Goal: Transaction & Acquisition: Purchase product/service

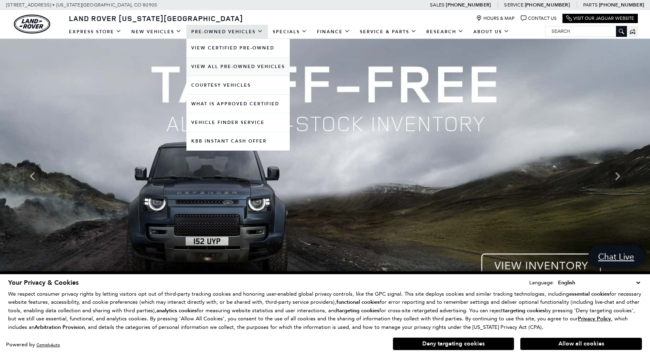
click at [226, 65] on link "View All Pre-Owned Vehicles" at bounding box center [237, 67] width 103 height 18
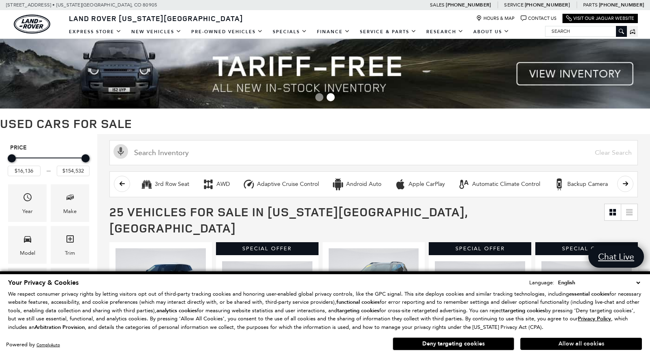
click at [539, 342] on button "Allow all cookies" at bounding box center [581, 344] width 122 height 12
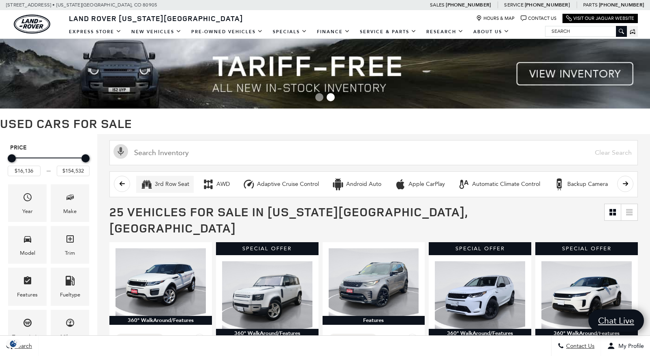
click at [178, 185] on div "3rd Row Seat" at bounding box center [172, 184] width 34 height 7
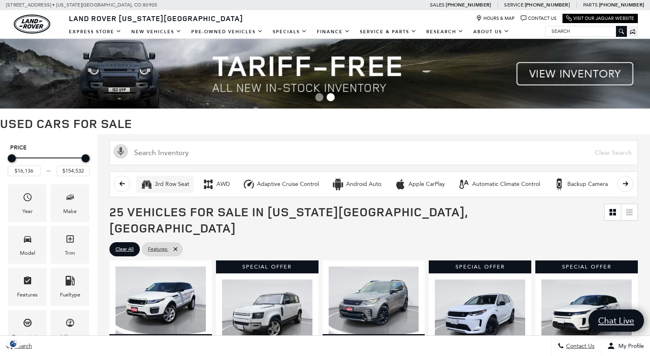
type input "$30,827"
type input "$62,552"
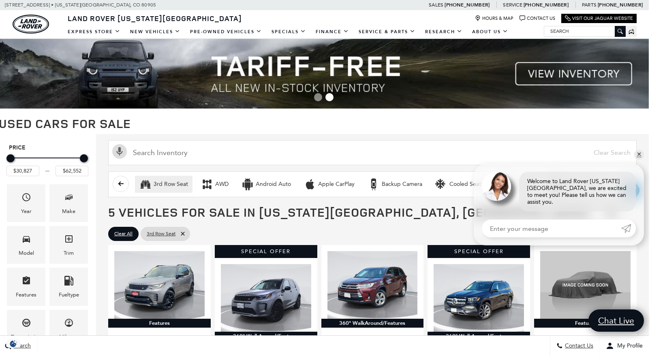
scroll to position [0, 1]
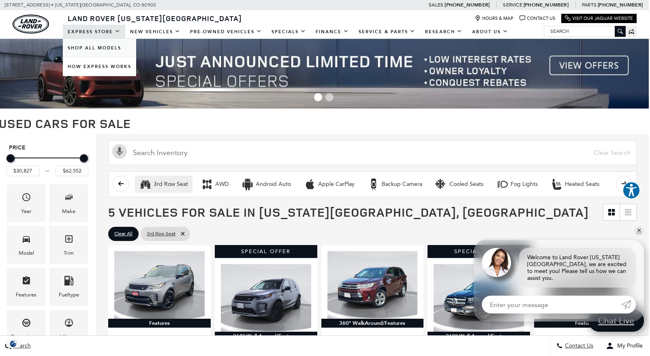
click at [99, 47] on link "Shop All Models" at bounding box center [99, 48] width 73 height 18
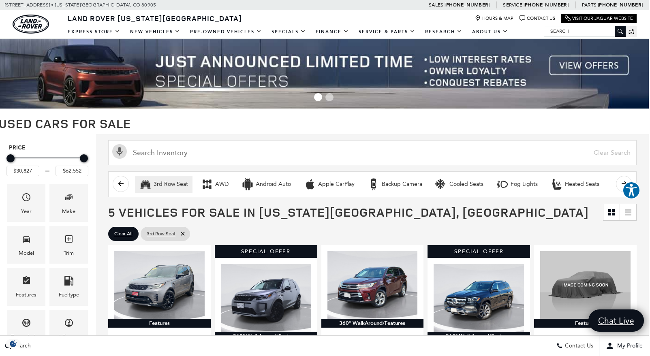
scroll to position [0, 1]
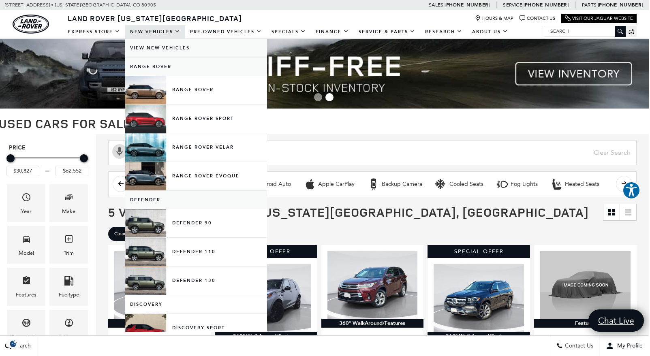
click at [152, 52] on link "View New Vehicles" at bounding box center [196, 48] width 142 height 18
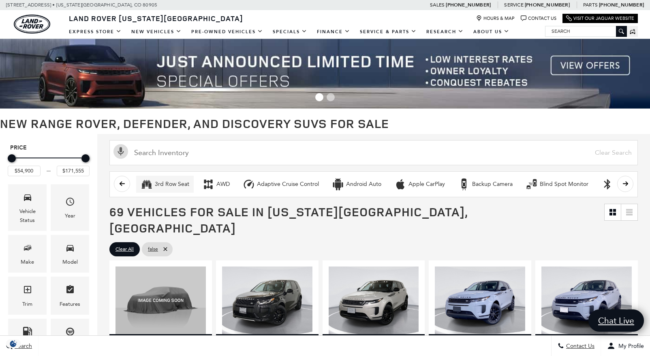
click at [168, 182] on div "3rd Row Seat" at bounding box center [172, 184] width 34 height 7
type input "$73,603"
type input "$160,345"
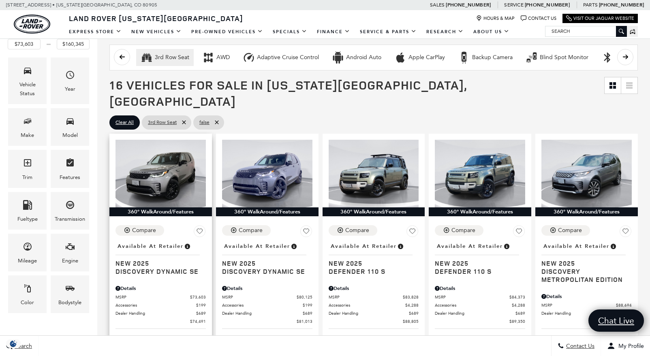
scroll to position [137, 0]
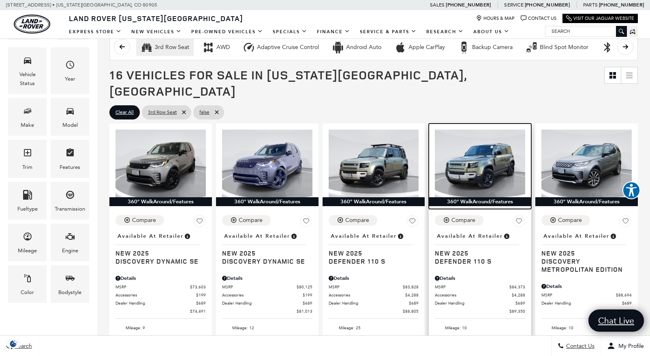
click at [494, 156] on img at bounding box center [480, 164] width 90 height 68
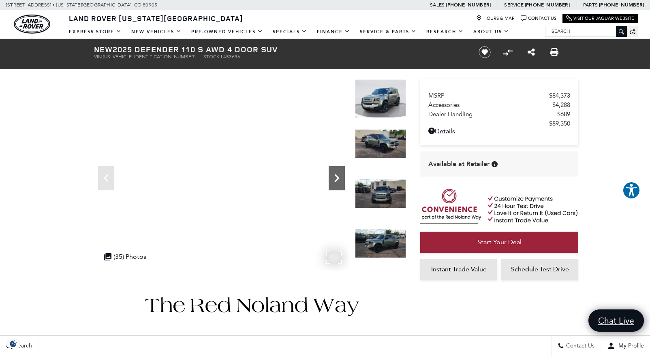
click at [338, 178] on icon "Next" at bounding box center [336, 178] width 5 height 8
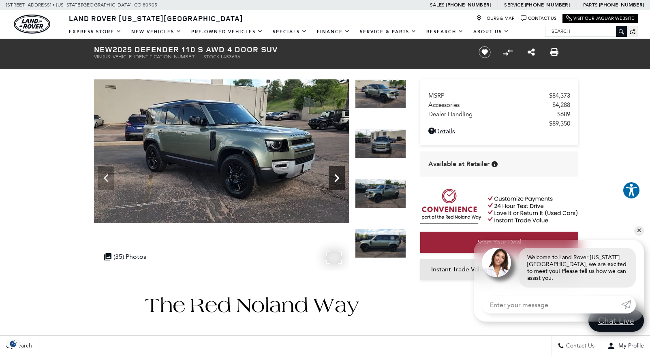
click at [338, 178] on icon "Next" at bounding box center [336, 178] width 5 height 8
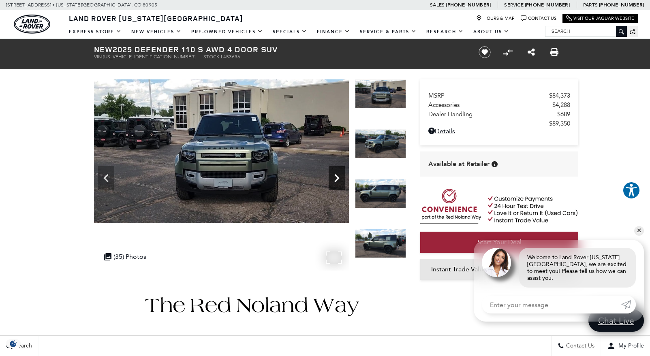
click at [338, 178] on icon "Next" at bounding box center [336, 178] width 5 height 8
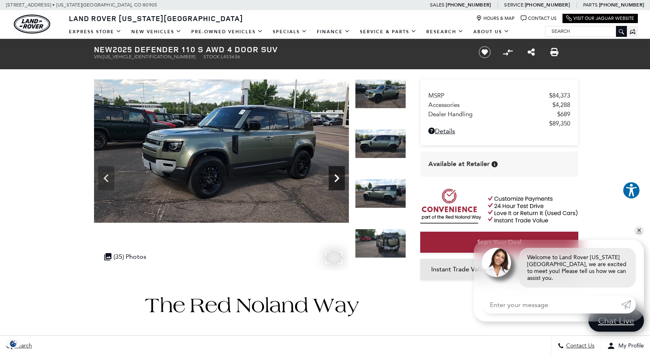
click at [338, 178] on icon "Next" at bounding box center [336, 178] width 5 height 8
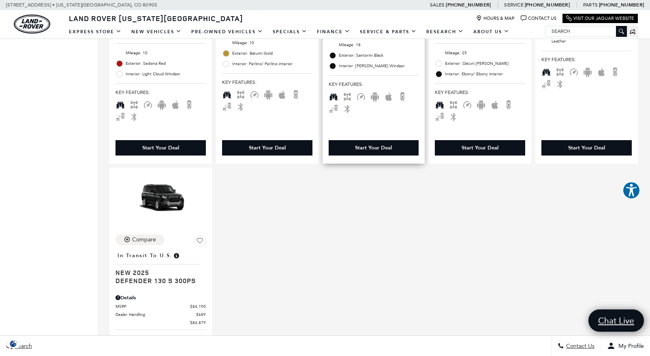
scroll to position [1076, 0]
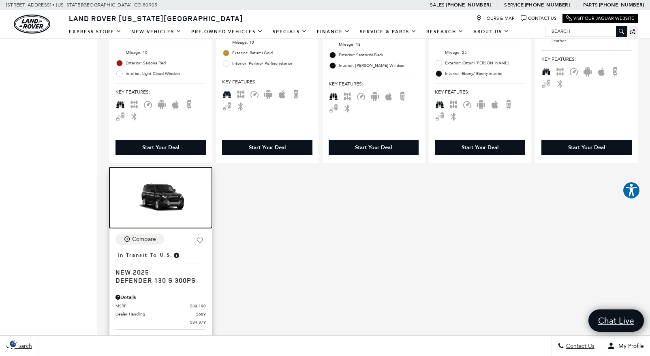
click at [171, 173] on img at bounding box center [161, 198] width 90 height 51
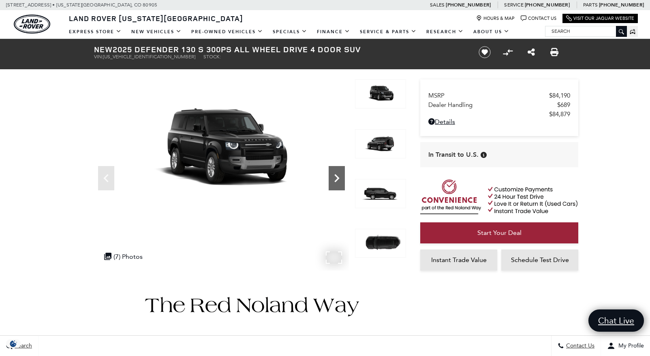
click at [332, 178] on icon "Next" at bounding box center [337, 178] width 16 height 16
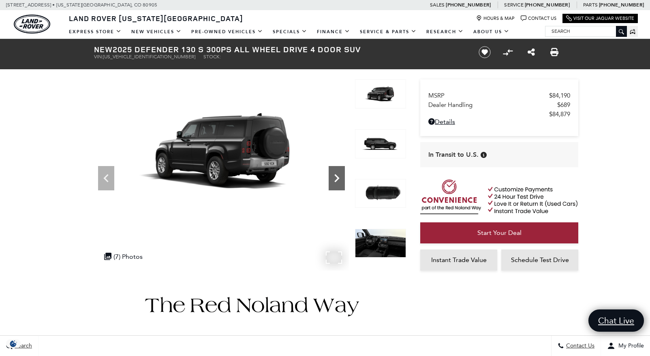
click at [332, 178] on icon "Next" at bounding box center [337, 178] width 16 height 16
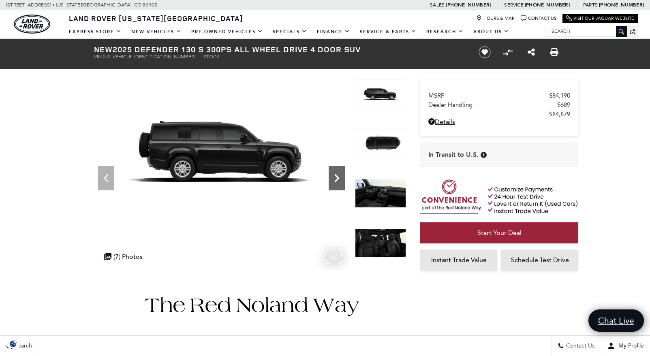
click at [332, 178] on icon "Next" at bounding box center [337, 178] width 16 height 16
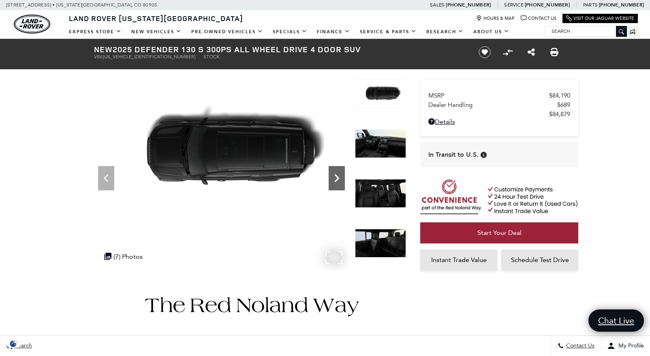
click at [332, 178] on icon "Next" at bounding box center [337, 178] width 16 height 16
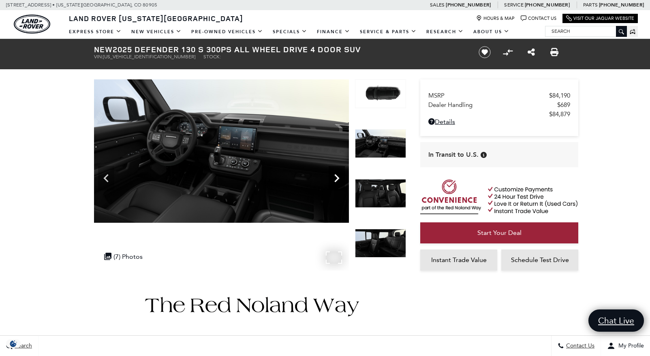
click at [332, 178] on icon "Next" at bounding box center [337, 178] width 16 height 16
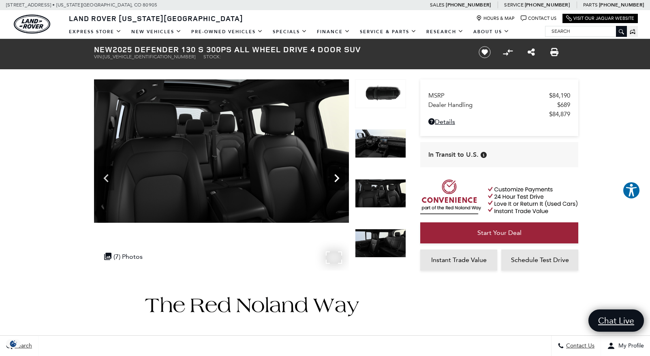
click at [332, 178] on icon "Next" at bounding box center [337, 178] width 16 height 16
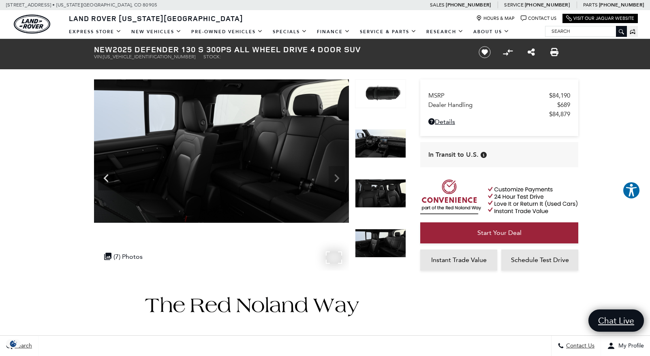
click at [332, 178] on img at bounding box center [221, 150] width 255 height 143
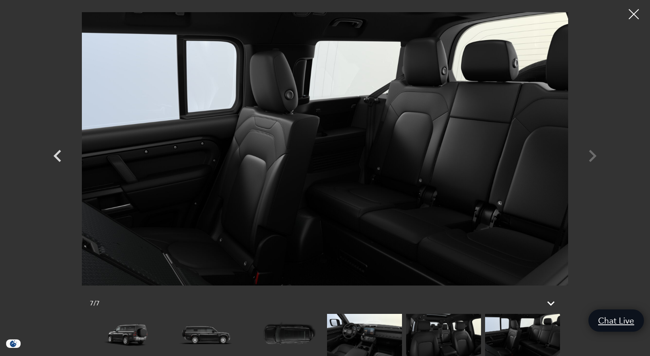
click at [593, 157] on div at bounding box center [324, 148] width 567 height 285
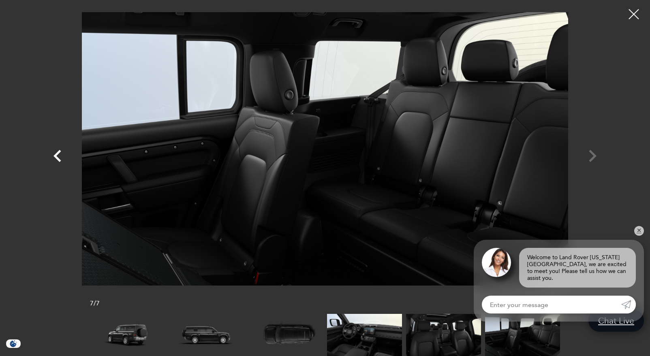
click at [59, 155] on icon "Previous" at bounding box center [57, 156] width 24 height 24
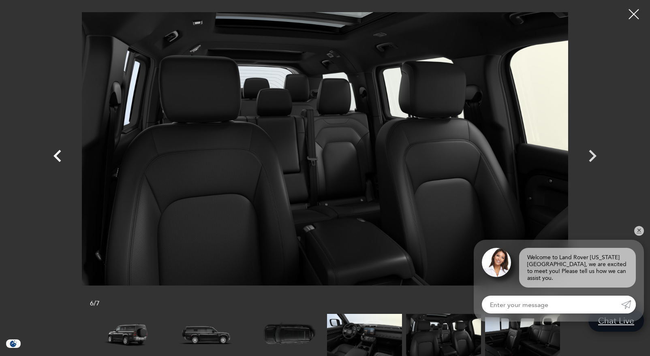
click at [59, 155] on icon "Previous" at bounding box center [57, 156] width 24 height 24
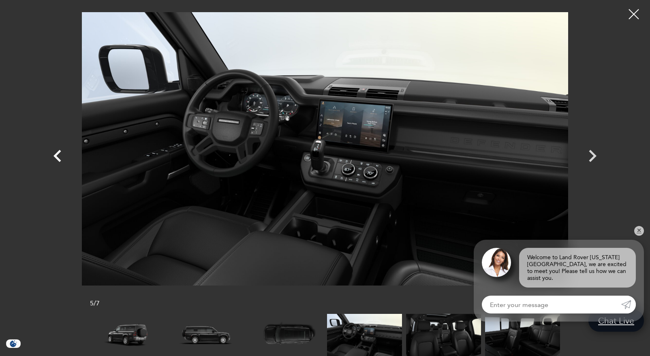
click at [59, 155] on icon "Previous" at bounding box center [57, 156] width 24 height 24
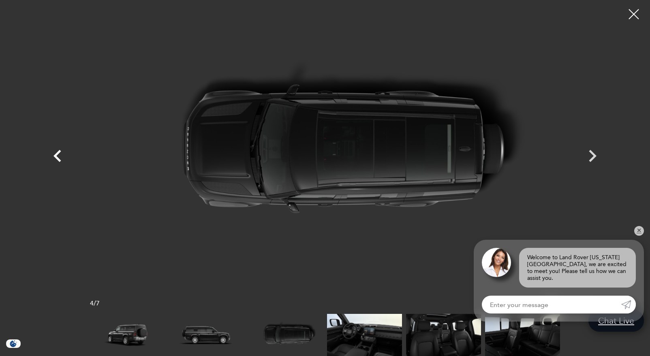
click at [59, 155] on icon "Previous" at bounding box center [57, 156] width 24 height 24
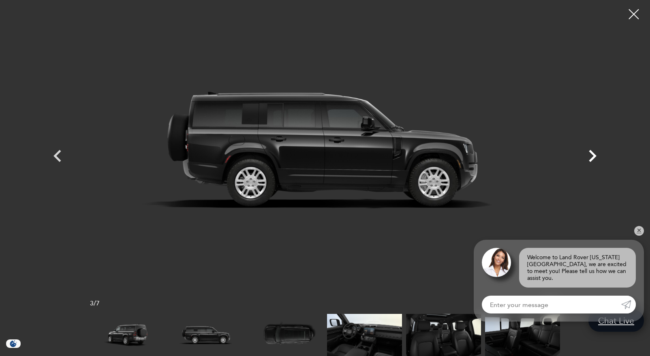
click at [591, 161] on icon "Next" at bounding box center [593, 156] width 8 height 12
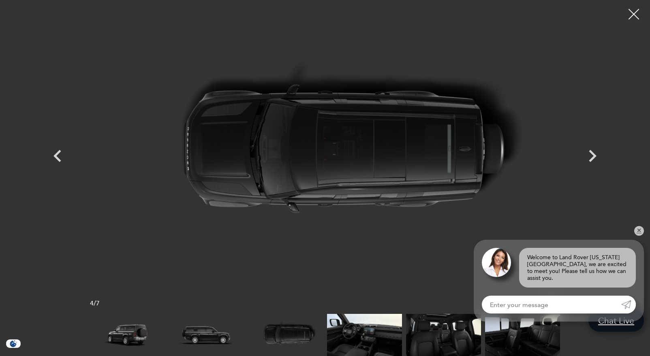
click at [634, 18] on div at bounding box center [633, 14] width 21 height 21
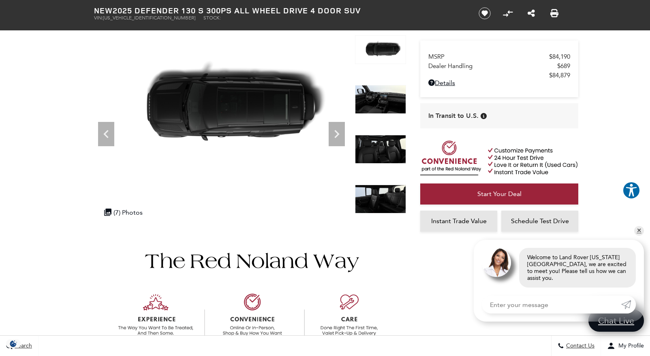
scroll to position [45, 0]
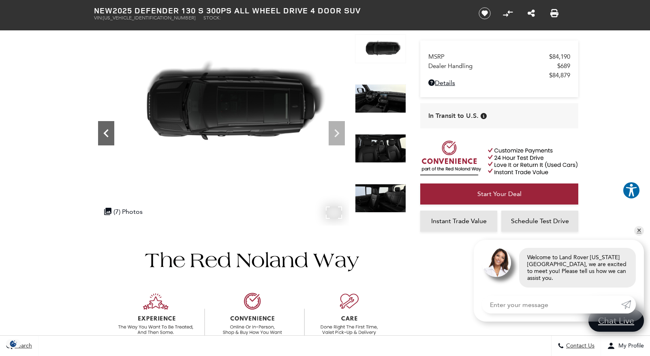
click at [108, 131] on icon "Previous" at bounding box center [105, 133] width 5 height 8
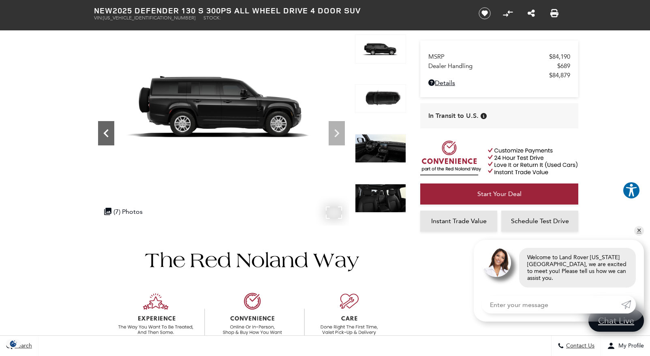
click at [108, 131] on icon "Previous" at bounding box center [105, 133] width 5 height 8
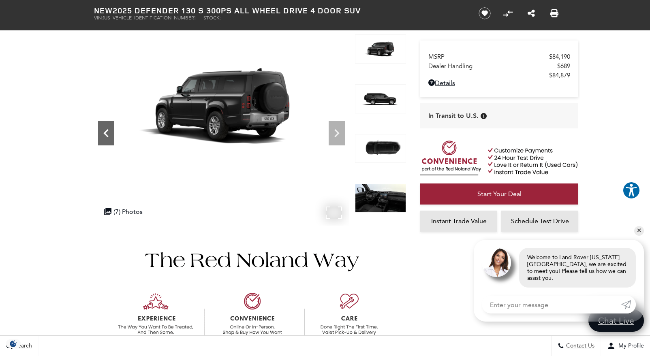
click at [108, 131] on icon "Previous" at bounding box center [105, 133] width 5 height 8
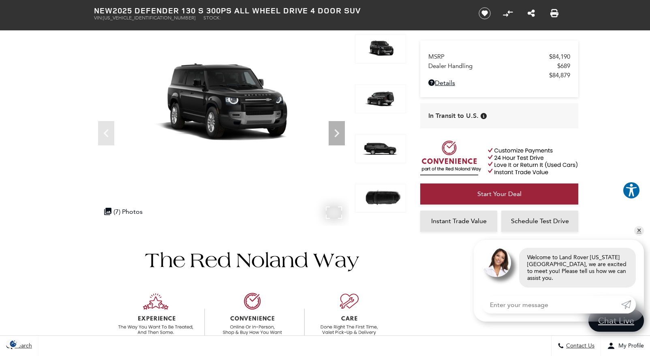
click at [271, 119] on img at bounding box center [221, 105] width 255 height 143
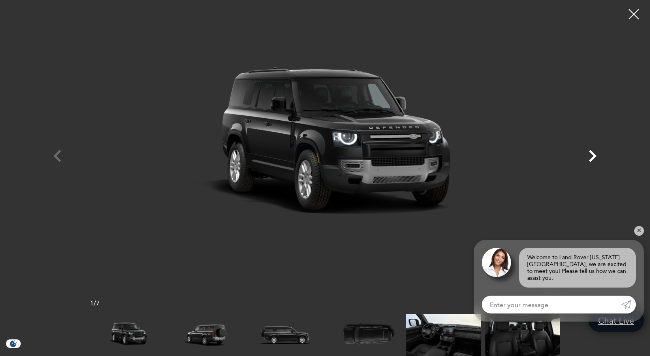
click at [601, 149] on icon "Next" at bounding box center [592, 156] width 24 height 24
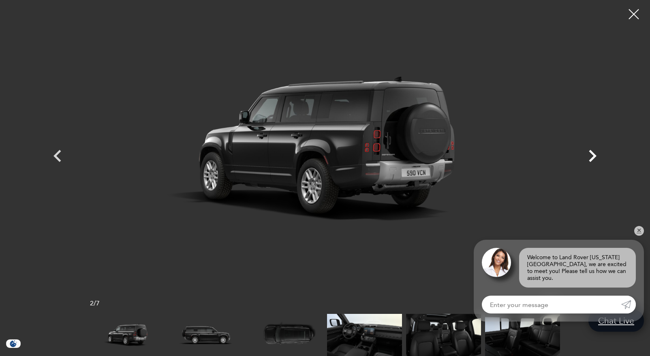
click at [601, 149] on icon "Next" at bounding box center [592, 156] width 24 height 24
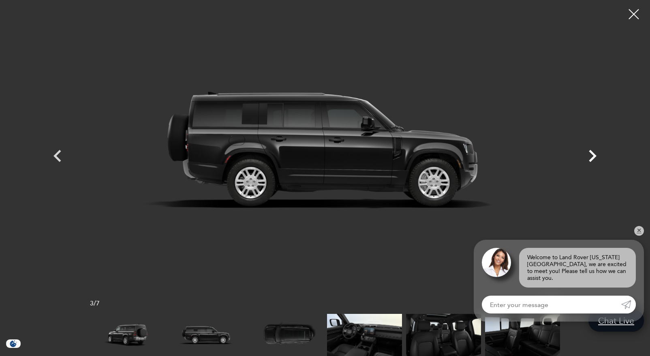
click at [601, 149] on icon "Next" at bounding box center [592, 156] width 24 height 24
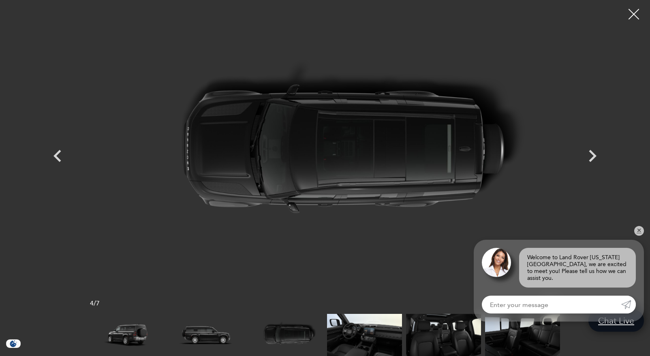
click at [634, 6] on div at bounding box center [633, 14] width 21 height 21
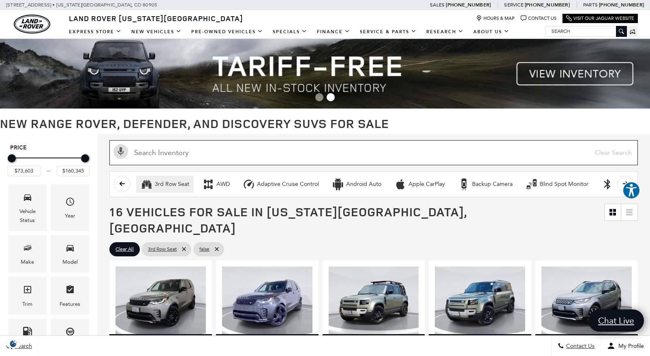
click at [156, 156] on input "Search Inventory" at bounding box center [373, 152] width 528 height 25
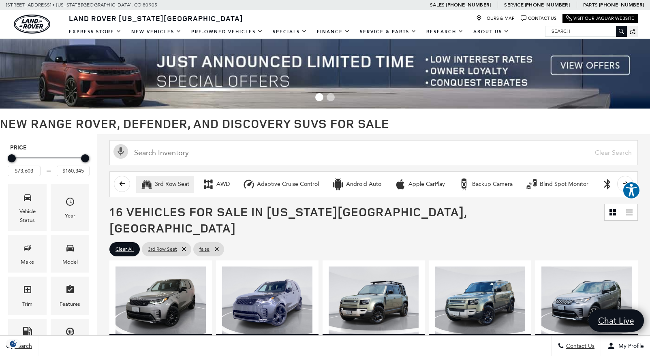
click at [163, 190] on button "3rd Row Seat" at bounding box center [165, 184] width 58 height 17
type input "$54,900"
type input "$171,555"
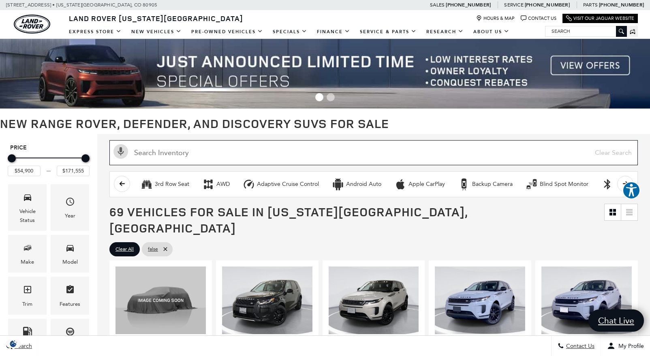
click at [181, 155] on input "Search Inventory" at bounding box center [373, 152] width 528 height 25
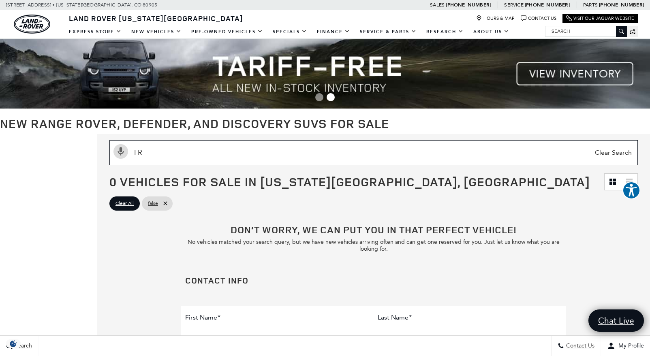
type input "L"
